Goal: Navigation & Orientation: Find specific page/section

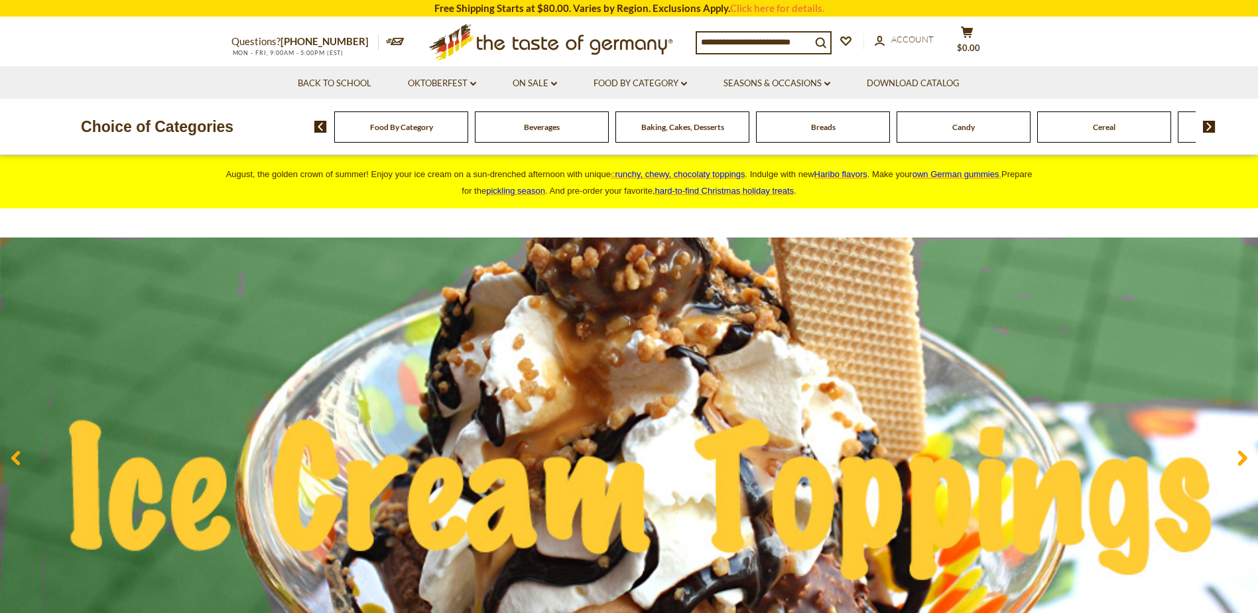
click at [402, 134] on div "Food By Category" at bounding box center [401, 126] width 134 height 31
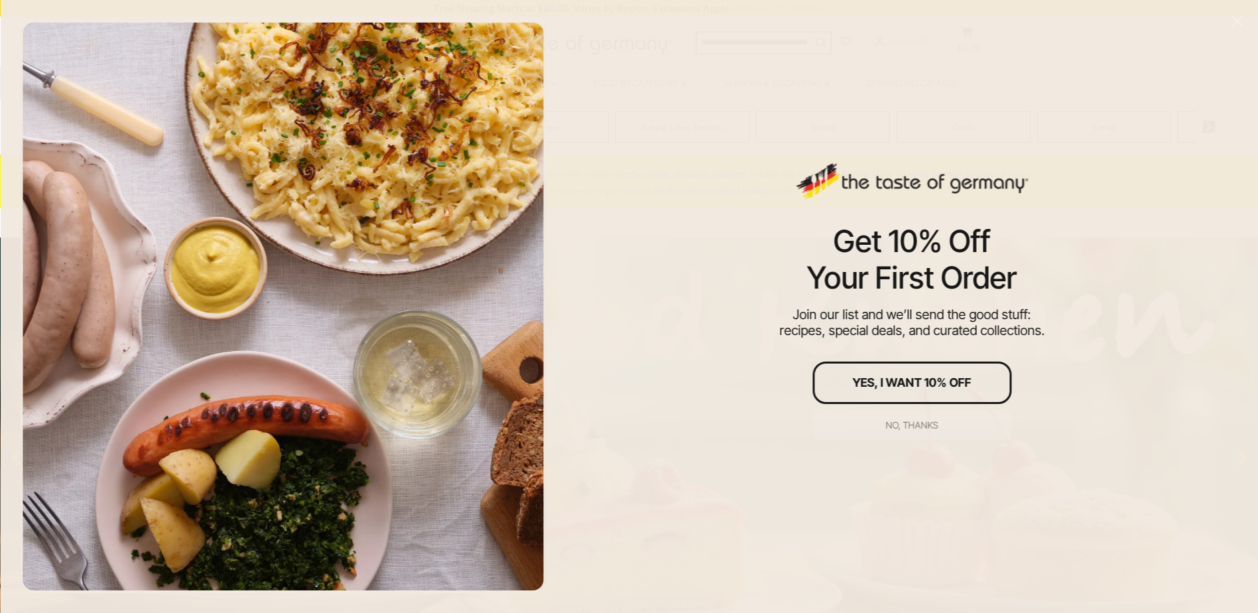
click at [904, 425] on div "No, thanks" at bounding box center [912, 425] width 52 height 9
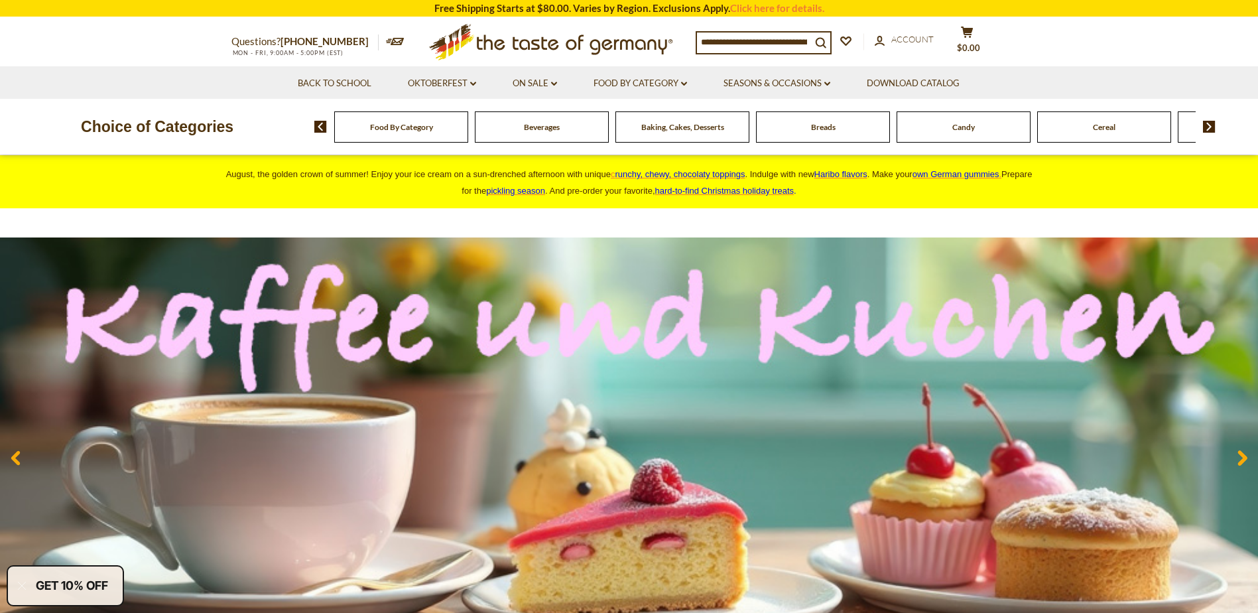
click at [403, 126] on span "Food By Category" at bounding box center [401, 127] width 63 height 10
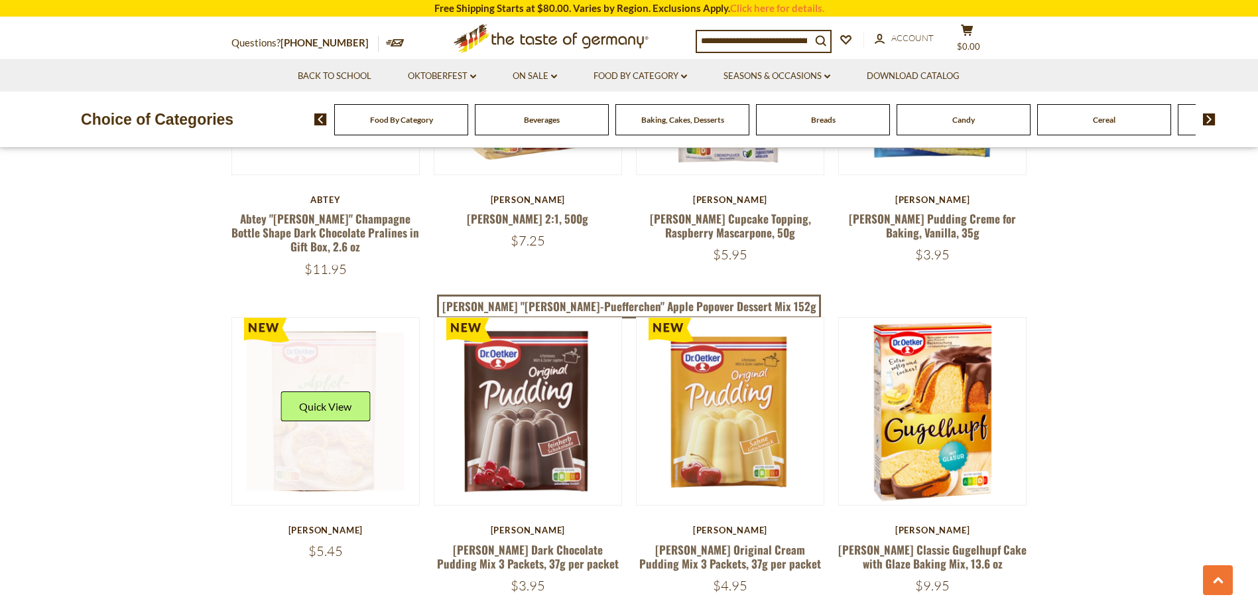
scroll to position [2587, 0]
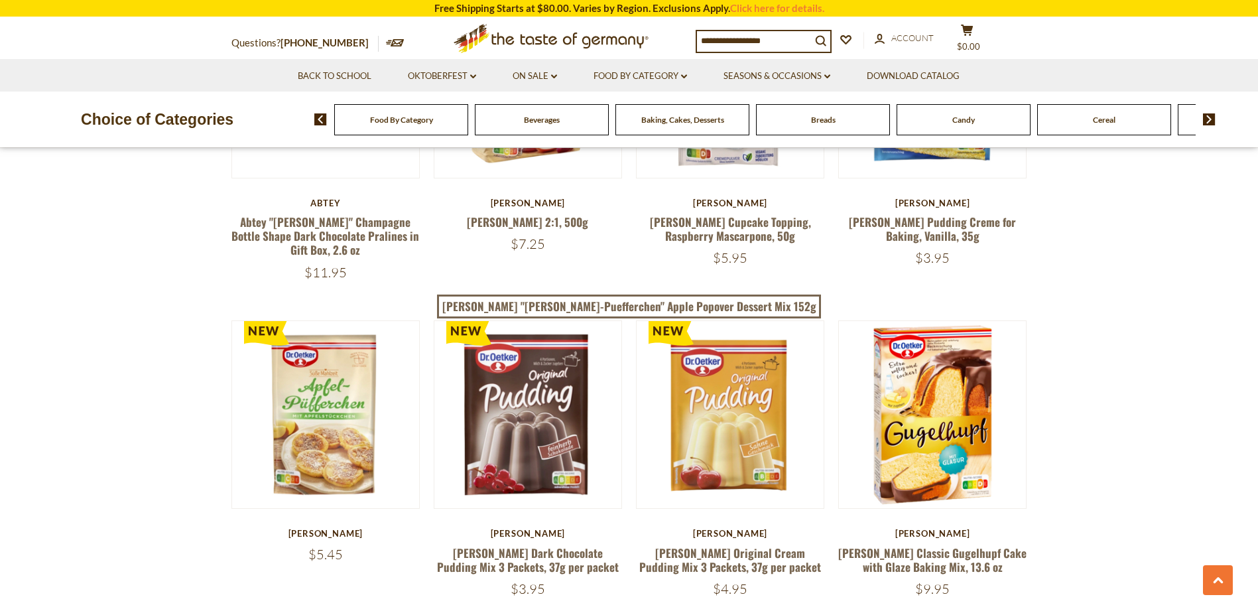
click at [1207, 117] on img at bounding box center [1209, 119] width 13 height 12
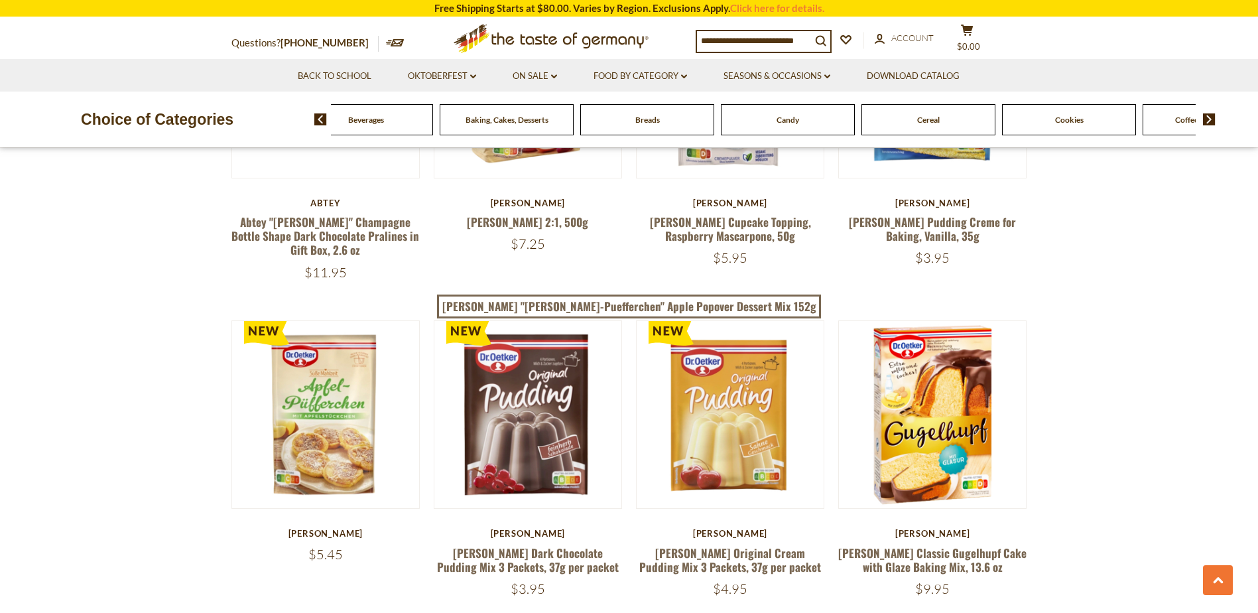
click at [1207, 117] on img at bounding box center [1209, 119] width 13 height 12
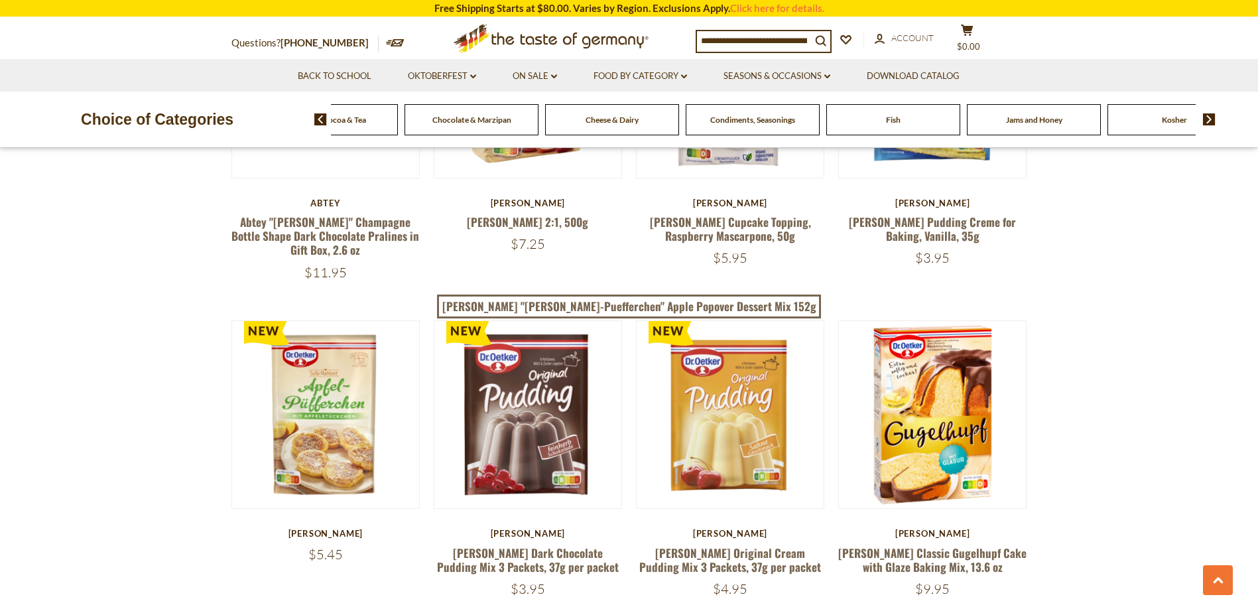
click at [1207, 117] on img at bounding box center [1209, 119] width 13 height 12
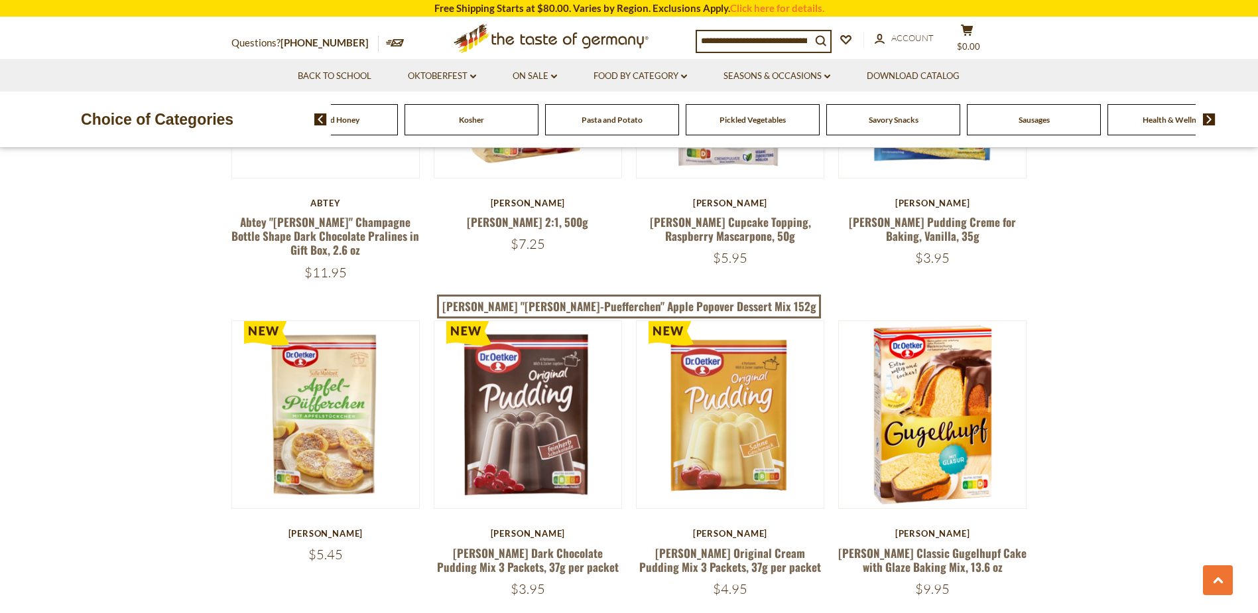
click at [1027, 117] on span "Sausages" at bounding box center [1034, 120] width 31 height 10
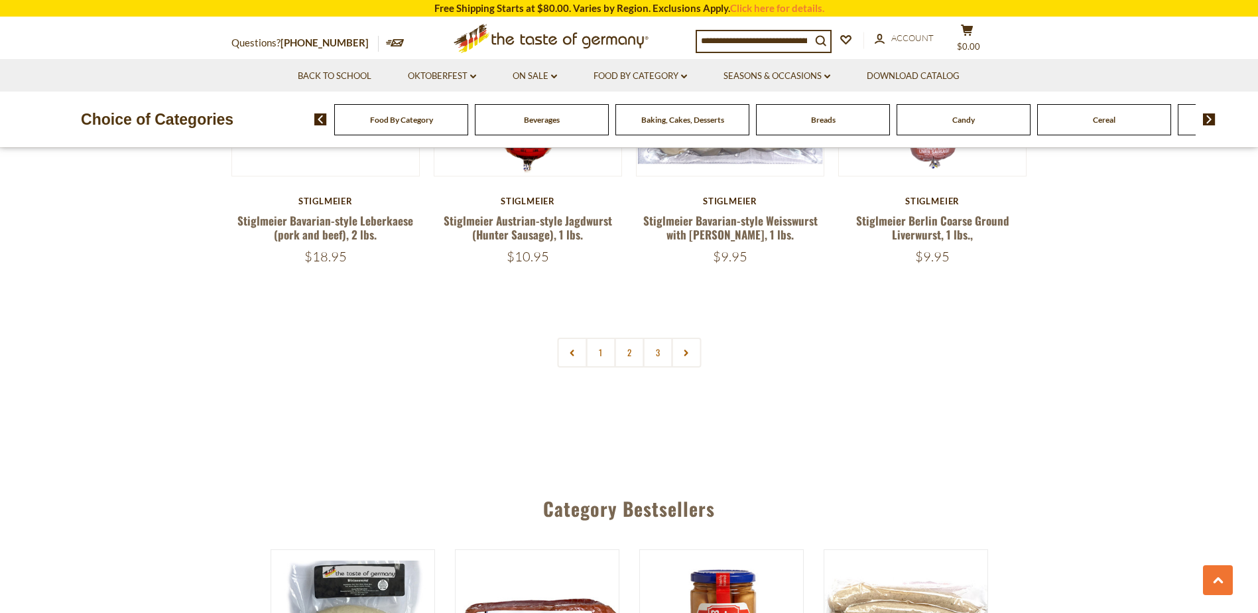
scroll to position [3250, 0]
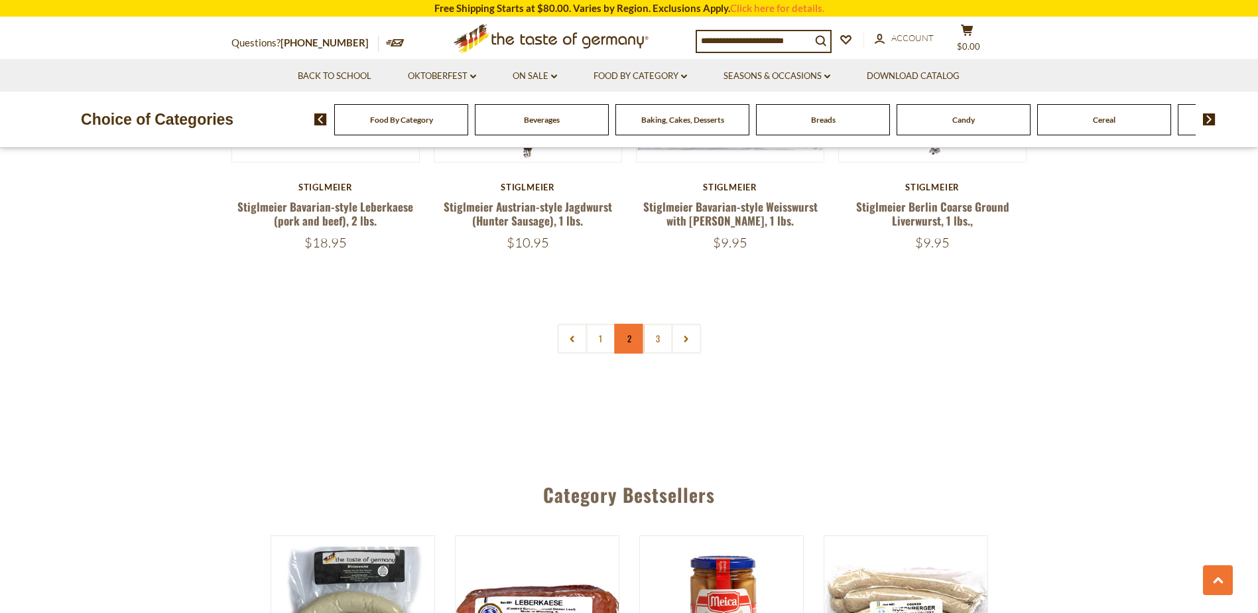
click at [629, 324] on link "2" at bounding box center [629, 339] width 30 height 30
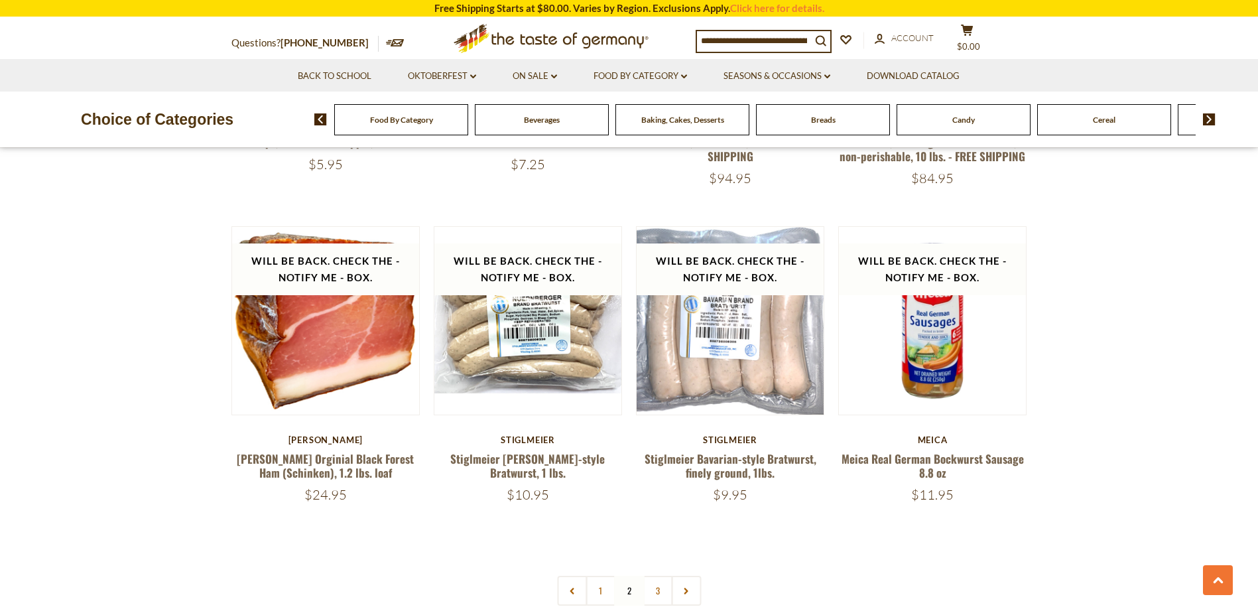
scroll to position [3011, 0]
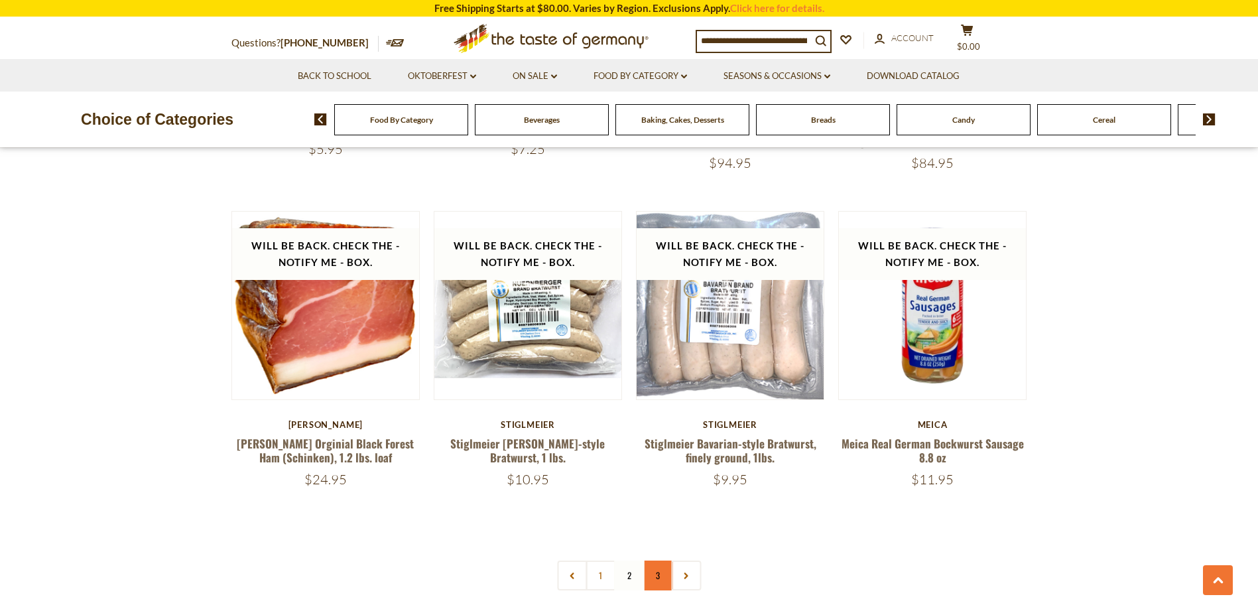
click at [661, 561] on link "3" at bounding box center [658, 576] width 30 height 30
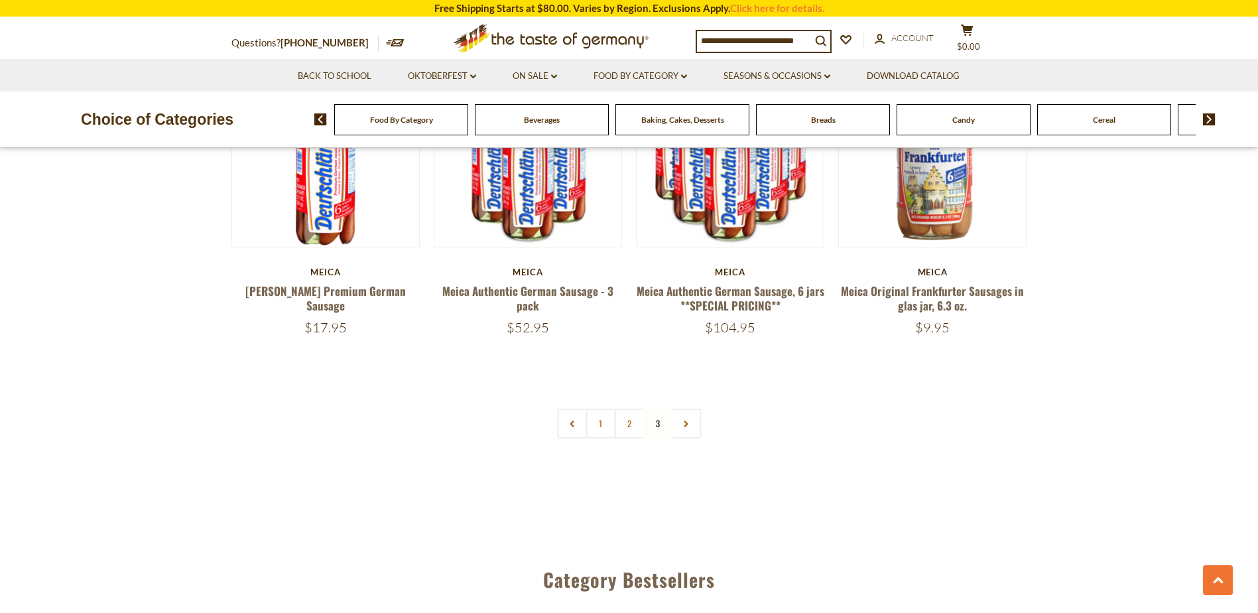
scroll to position [888, 0]
click at [457, 76] on link "Oktoberfest dropdown_arrow" at bounding box center [442, 76] width 68 height 15
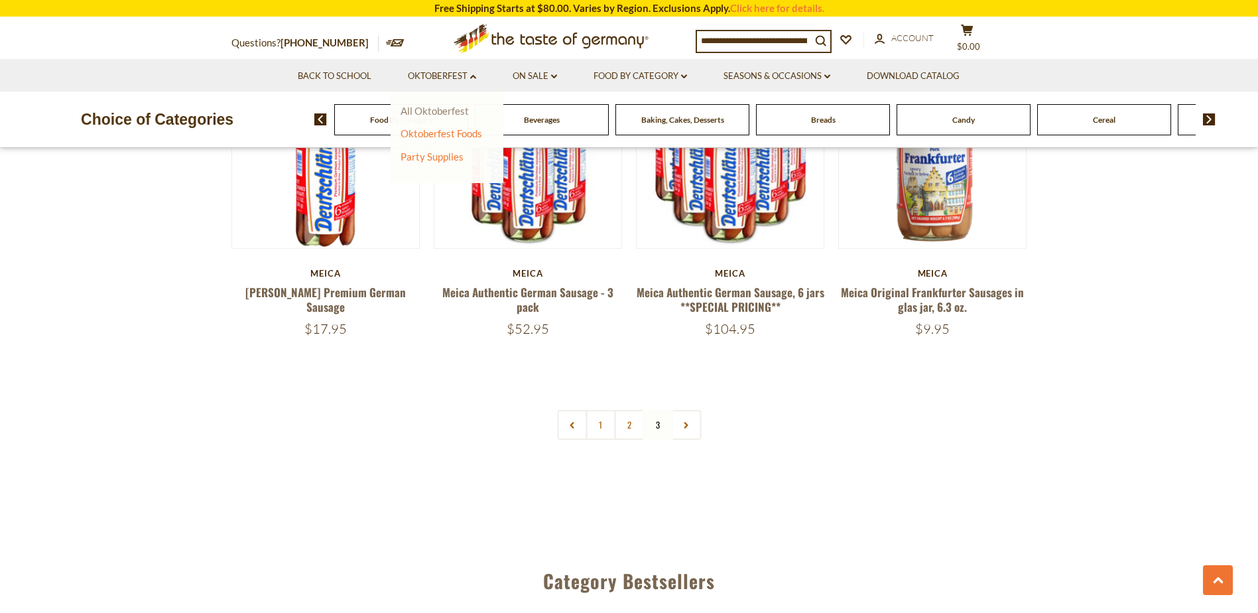
click at [442, 113] on link "All Oktoberfest" at bounding box center [435, 111] width 68 height 12
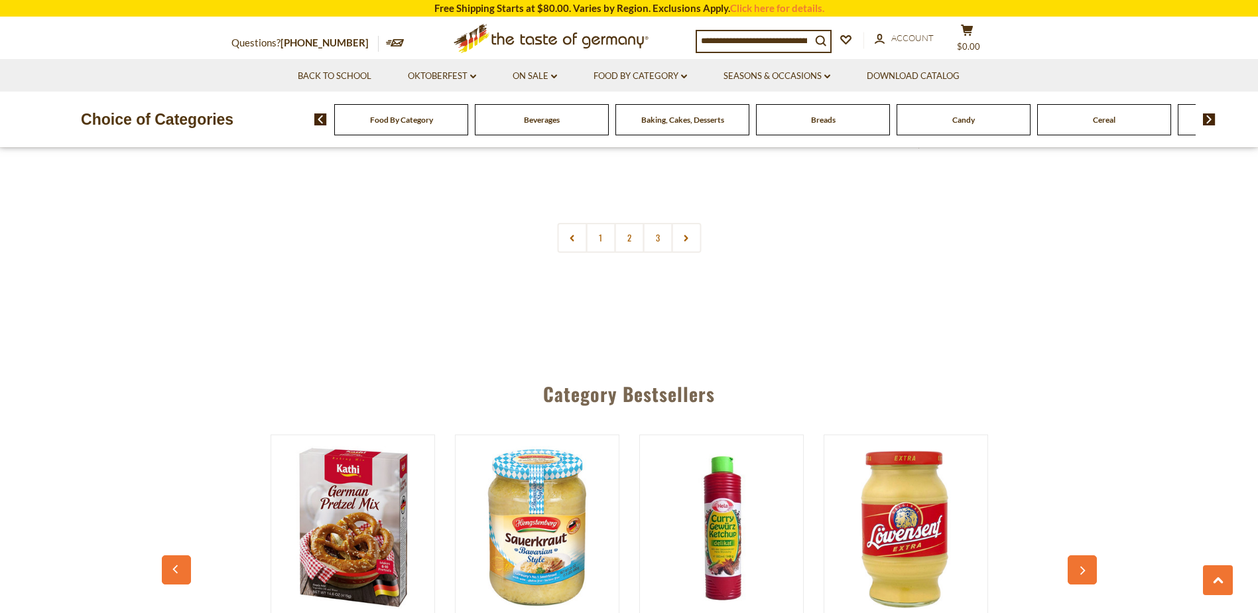
scroll to position [3383, 0]
